Goal: Task Accomplishment & Management: Manage account settings

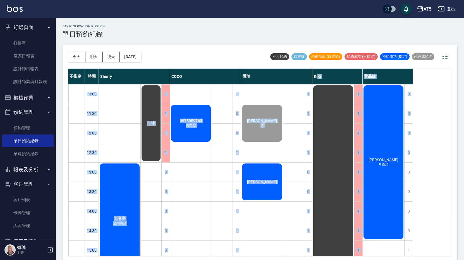
scroll to position [45, 0]
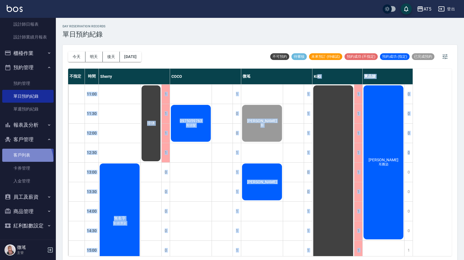
click at [22, 161] on link "客戶列表" at bounding box center [27, 155] width 51 height 13
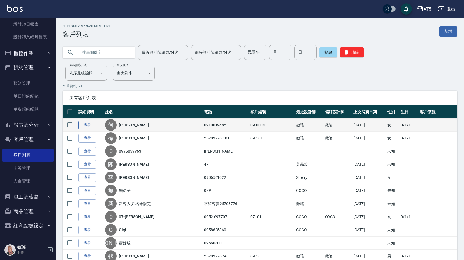
click at [83, 126] on link "查看" at bounding box center [87, 125] width 18 height 9
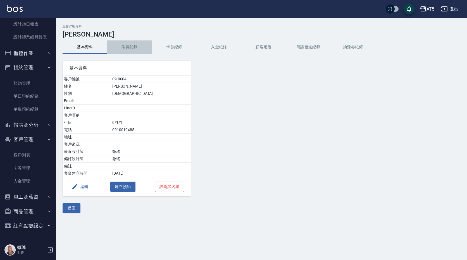
click at [127, 46] on button "消費記錄" at bounding box center [129, 46] width 45 height 13
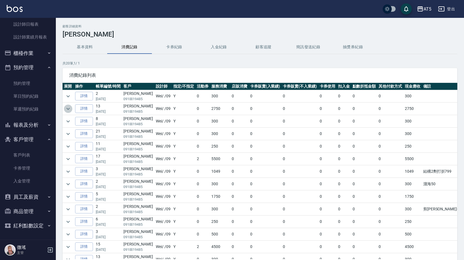
click at [67, 107] on icon "expand row" at bounding box center [68, 109] width 7 height 7
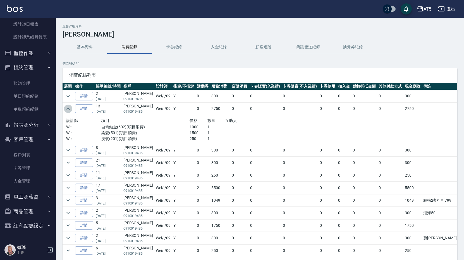
click at [69, 108] on icon "expand row" at bounding box center [68, 109] width 7 height 7
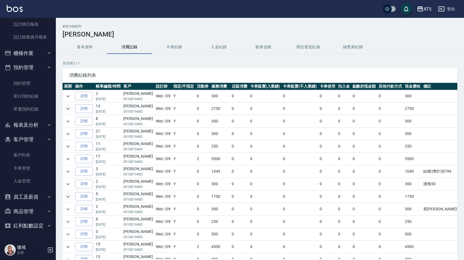
click at [68, 197] on icon "expand row" at bounding box center [67, 197] width 3 height 2
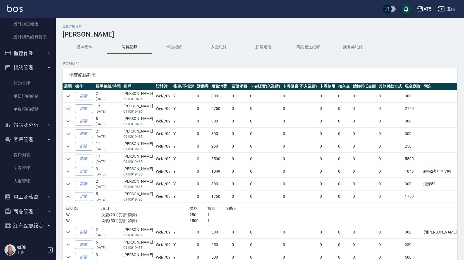
click at [68, 197] on icon "expand row" at bounding box center [68, 197] width 7 height 7
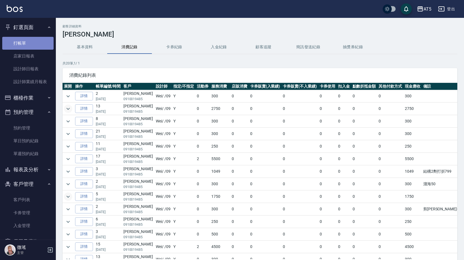
click at [34, 44] on link "打帳單" at bounding box center [27, 43] width 51 height 13
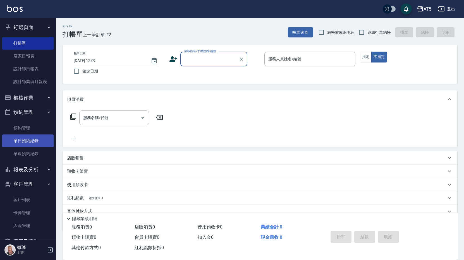
click at [28, 138] on link "單日預約紀錄" at bounding box center [27, 141] width 51 height 13
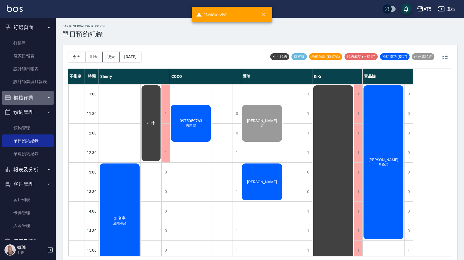
click at [28, 99] on button "櫃檯作業" at bounding box center [27, 98] width 51 height 15
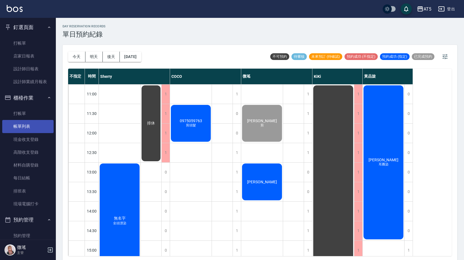
click at [33, 124] on link "帳單列表" at bounding box center [27, 126] width 51 height 13
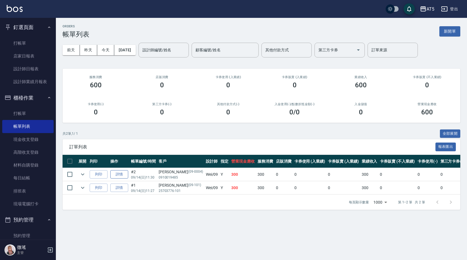
click at [126, 174] on link "詳情" at bounding box center [119, 174] width 18 height 9
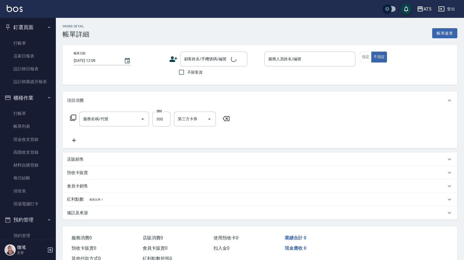
type input "[DATE] 11:30"
type input "Wei-09"
type input "30"
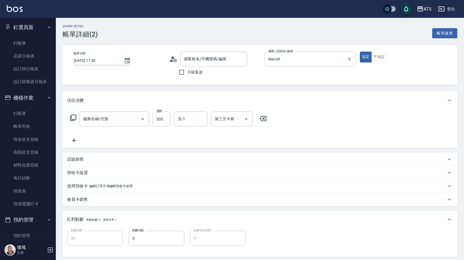
type input "[PERSON_NAME]/0910019485/09-0004"
type input "洗髮(201)"
click at [76, 139] on icon at bounding box center [74, 140] width 14 height 7
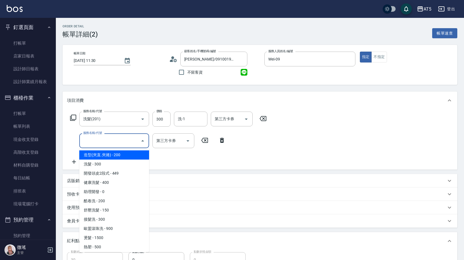
click at [92, 140] on input "服務名稱/代號" at bounding box center [110, 141] width 56 height 10
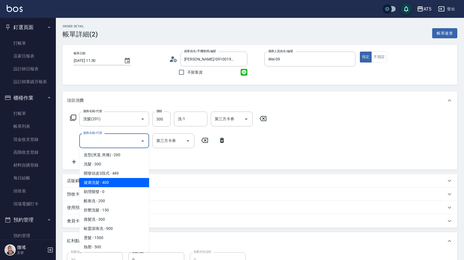
scroll to position [56, 0]
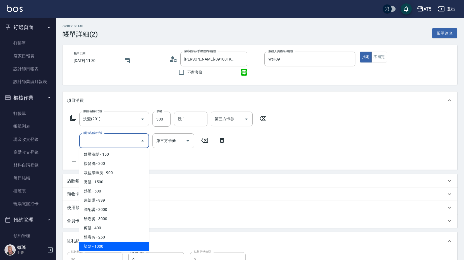
click at [116, 242] on span "染髮 - 1000" at bounding box center [114, 246] width 70 height 9
type input "130"
type input "染髮(501)"
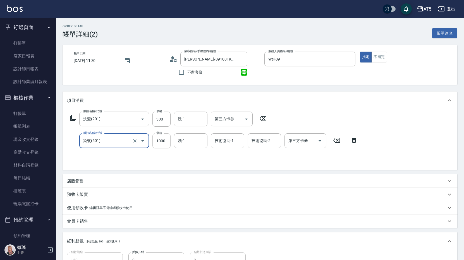
click at [153, 134] on input "1000" at bounding box center [161, 140] width 18 height 15
drag, startPoint x: 153, startPoint y: 134, endPoint x: 157, endPoint y: 136, distance: 4.6
click at [153, 134] on input "1000" at bounding box center [161, 140] width 18 height 15
type input "1130"
type input "11000"
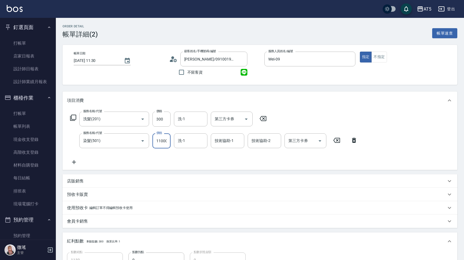
type input "15130"
click at [165, 139] on input "151000" at bounding box center [161, 140] width 18 height 15
type input "15102000"
type input "1510230"
type input "15102"
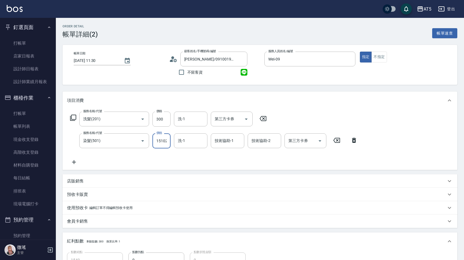
scroll to position [0, 1]
type input "180"
type input "1510"
type input "40"
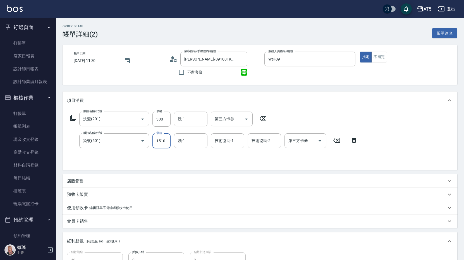
type input "151"
type input "30"
type input "15"
type input "40"
type input "150"
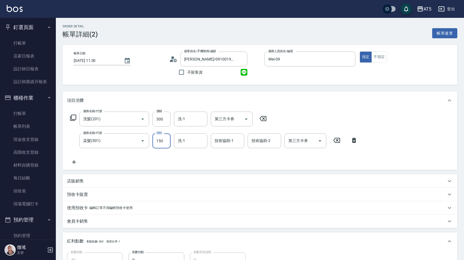
type input "180"
type input "1500"
click at [139, 156] on div "服務名稱/代號 洗髮(201) 服務名稱/代號 價格 300 價格 洗-1 洗-1 第三方卡券 第三方卡券 服務名稱/代號 染髮(501) 服務名稱/代號 價…" at bounding box center [214, 139] width 294 height 54
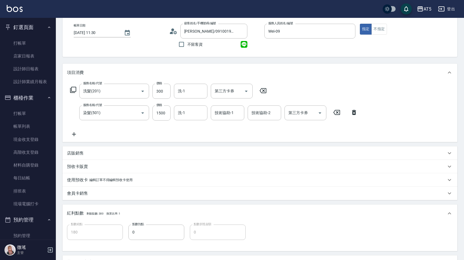
scroll to position [112, 0]
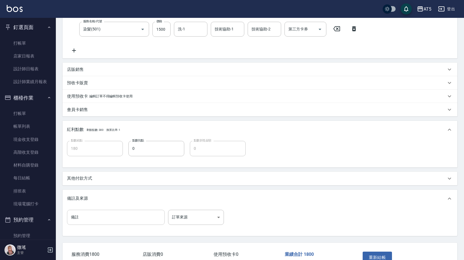
drag, startPoint x: 101, startPoint y: 219, endPoint x: 104, endPoint y: 217, distance: 3.2
click at [101, 219] on input "備註" at bounding box center [116, 217] width 98 height 15
type input "ㄙ"
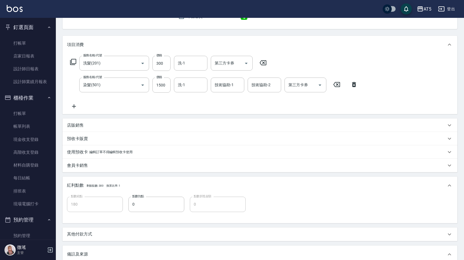
scroll to position [148, 0]
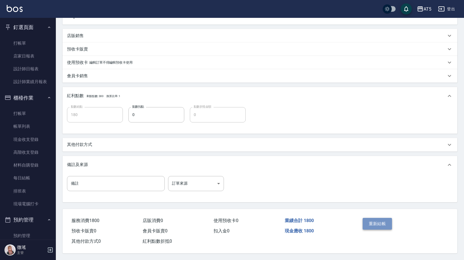
click at [381, 221] on button "重新結帳" at bounding box center [378, 224] width 30 height 12
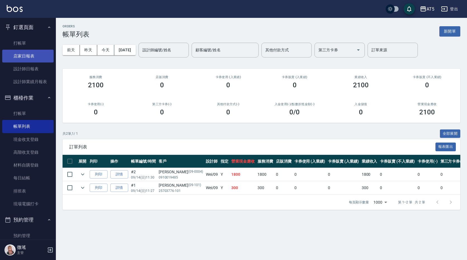
click at [28, 56] on link "店家日報表" at bounding box center [27, 56] width 51 height 13
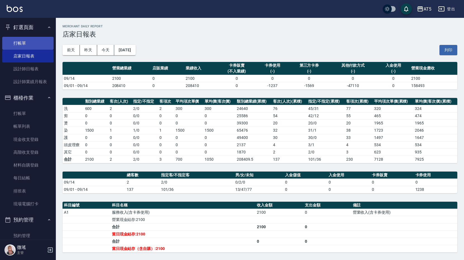
click at [28, 41] on link "打帳單" at bounding box center [27, 43] width 51 height 13
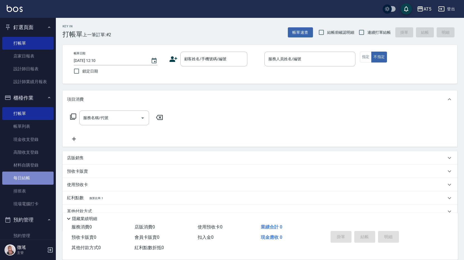
click at [39, 175] on link "每日結帳" at bounding box center [27, 178] width 51 height 13
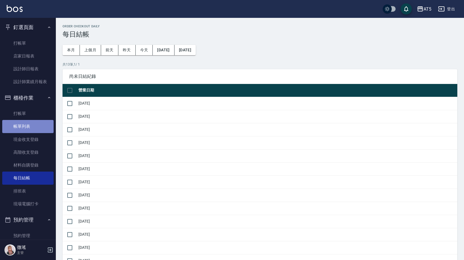
click at [34, 128] on link "帳單列表" at bounding box center [27, 126] width 51 height 13
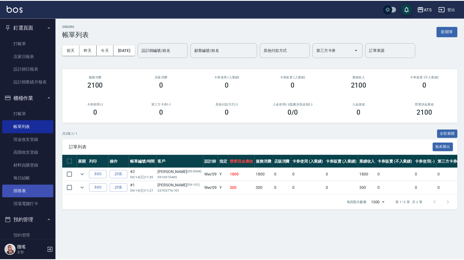
scroll to position [56, 0]
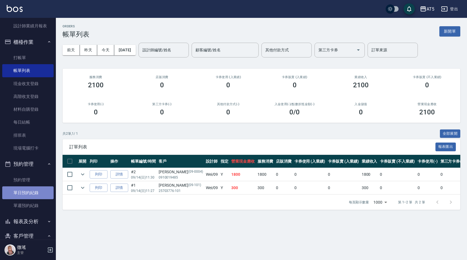
click at [34, 197] on link "單日預約紀錄" at bounding box center [27, 193] width 51 height 13
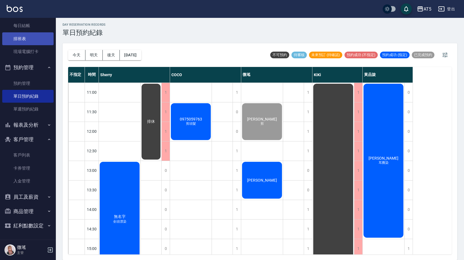
scroll to position [69, 0]
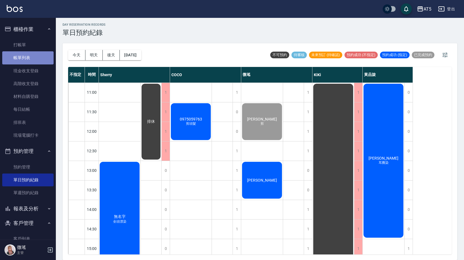
click at [28, 56] on link "帳單列表" at bounding box center [27, 57] width 51 height 13
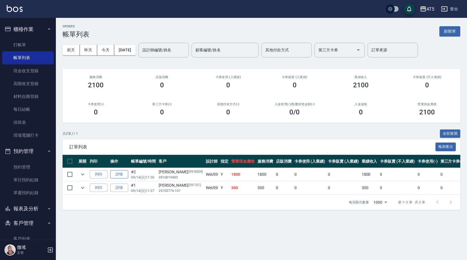
click at [121, 174] on link "詳情" at bounding box center [119, 174] width 18 height 9
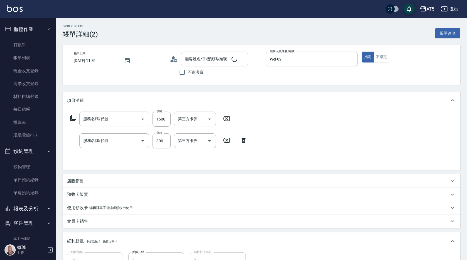
type input "[DATE] 11:30"
type input "Wei-09"
type input "180"
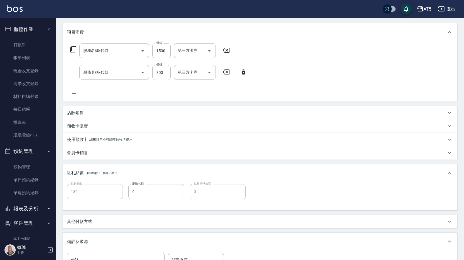
type input "染髮(501)"
type input "洗髮(201)"
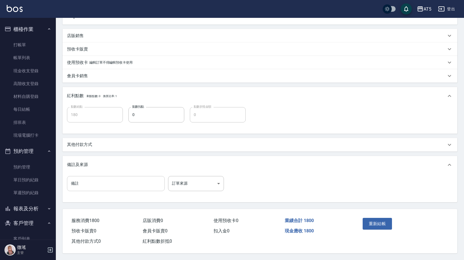
type input "[PERSON_NAME]/0910019485/09-0004"
click at [87, 185] on input "備註" at bounding box center [116, 183] width 98 height 15
click at [115, 182] on input "5-7G+8-3+7-7+55-31*12%9%" at bounding box center [116, 183] width 98 height 15
type input "5-7G+8-3+7-7+55-31*12+9%"
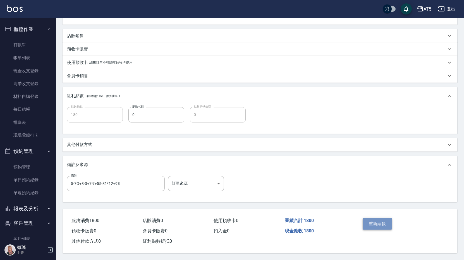
click at [367, 221] on button "重新結帳" at bounding box center [378, 224] width 30 height 12
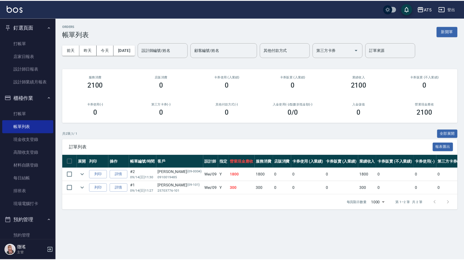
scroll to position [112, 0]
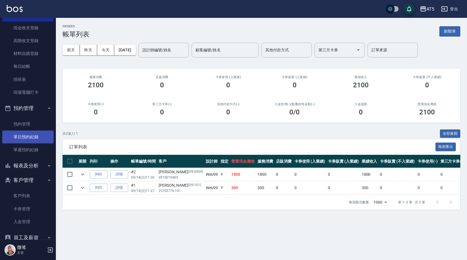
click at [24, 140] on link "單日預約紀錄" at bounding box center [27, 137] width 51 height 13
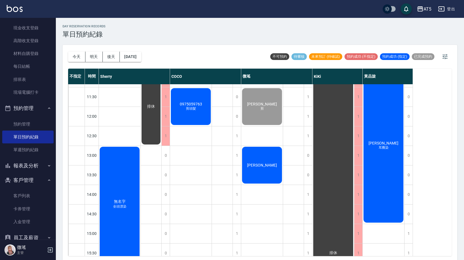
scroll to position [28, 0]
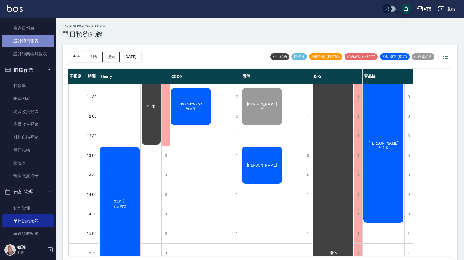
click at [38, 39] on link "設計師日報表" at bounding box center [27, 41] width 51 height 13
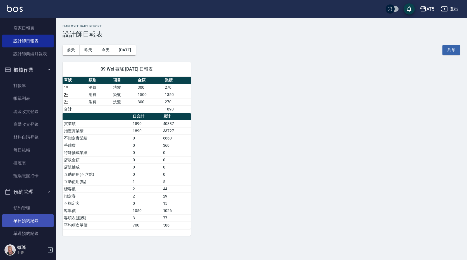
click at [30, 222] on link "單日預約紀錄" at bounding box center [27, 220] width 51 height 13
